Goal: Task Accomplishment & Management: Use online tool/utility

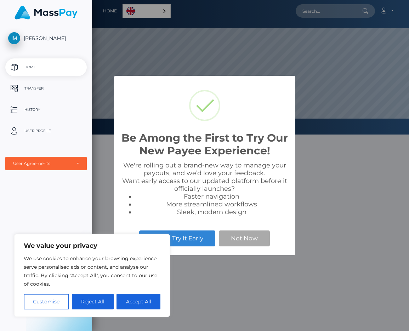
scroll to position [135, 317]
click at [139, 302] on button "Accept All" at bounding box center [139, 302] width 44 height 16
checkbox input "true"
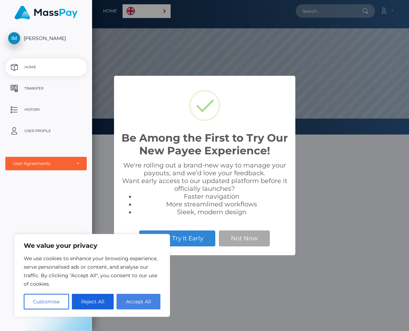
checkbox input "true"
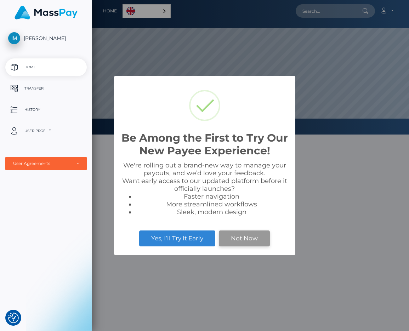
click at [255, 238] on button "Not Now" at bounding box center [244, 239] width 51 height 16
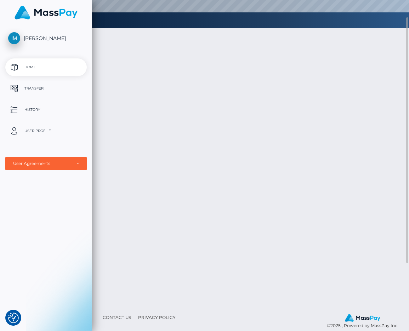
scroll to position [0, 0]
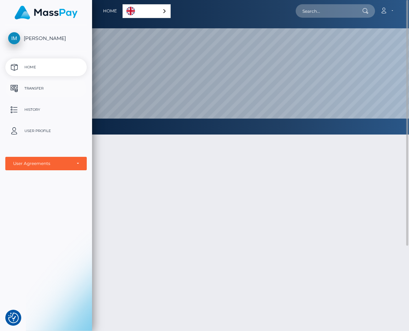
click at [28, 88] on p "Transfer" at bounding box center [46, 88] width 76 height 11
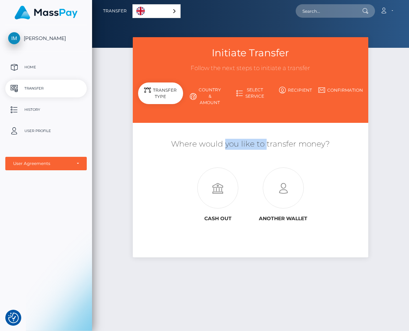
drag, startPoint x: 221, startPoint y: 142, endPoint x: 263, endPoint y: 145, distance: 41.2
click at [263, 145] on h5 "Where would you like to transfer money?" at bounding box center [250, 144] width 225 height 11
click at [107, 148] on div "Initiate Transfer Follow the next steps to initiate a transfer Transfer Type Co…" at bounding box center [250, 181] width 317 height 288
